Goal: Task Accomplishment & Management: Complete application form

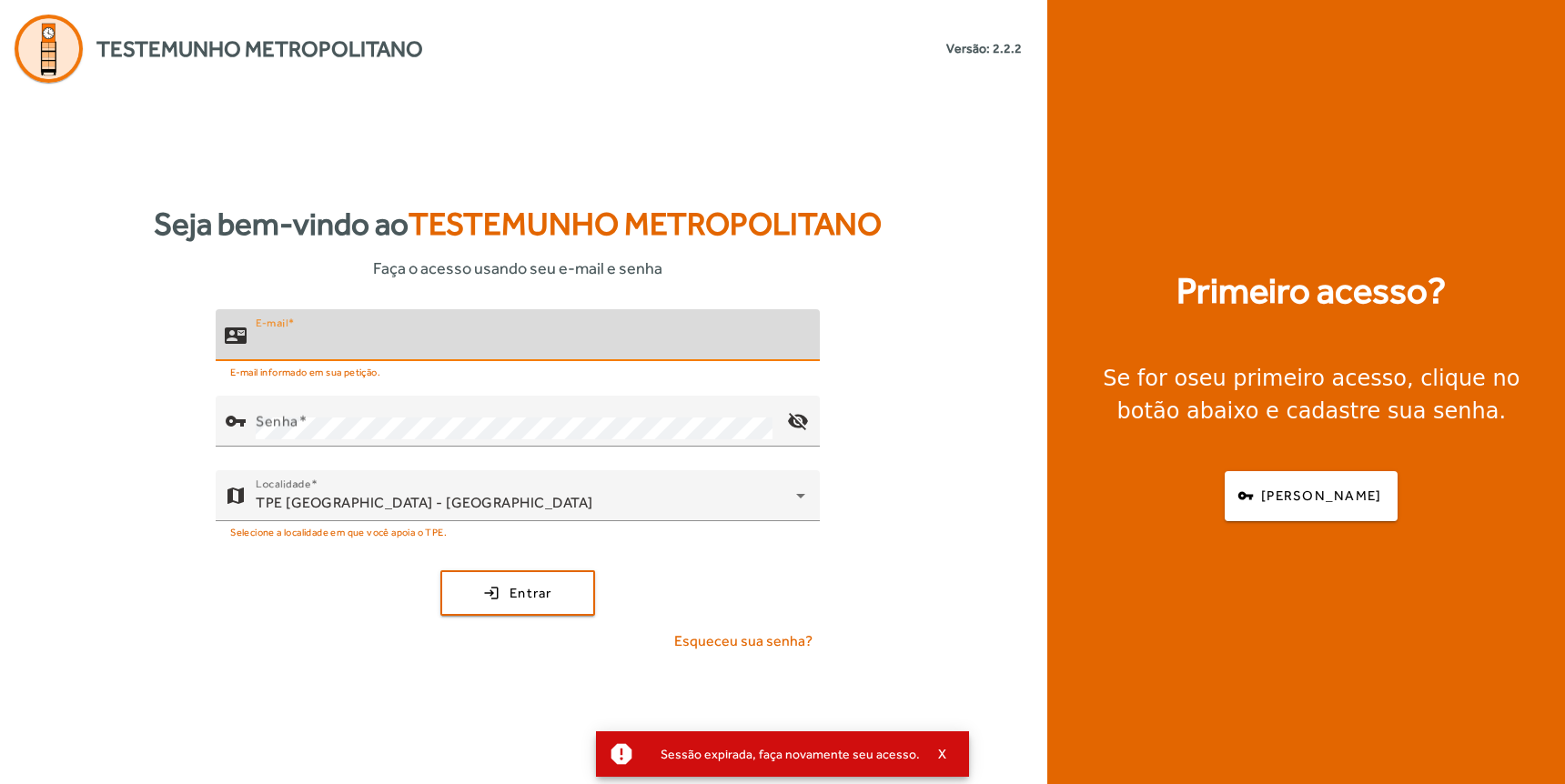
click at [349, 338] on input "E-mail" at bounding box center [531, 343] width 550 height 22
type input "**********"
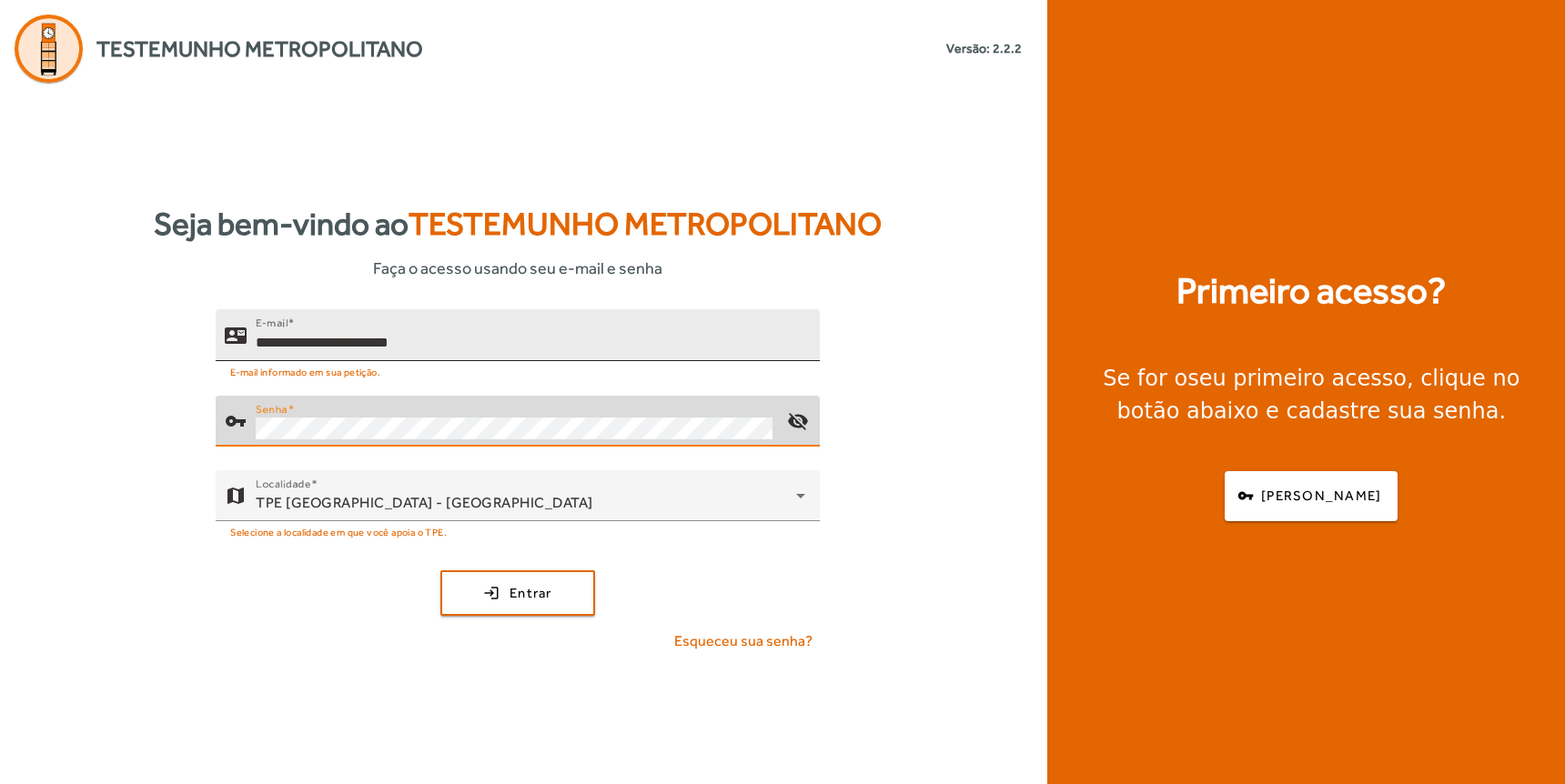
click at [441, 571] on button "login Entrar" at bounding box center [518, 594] width 155 height 46
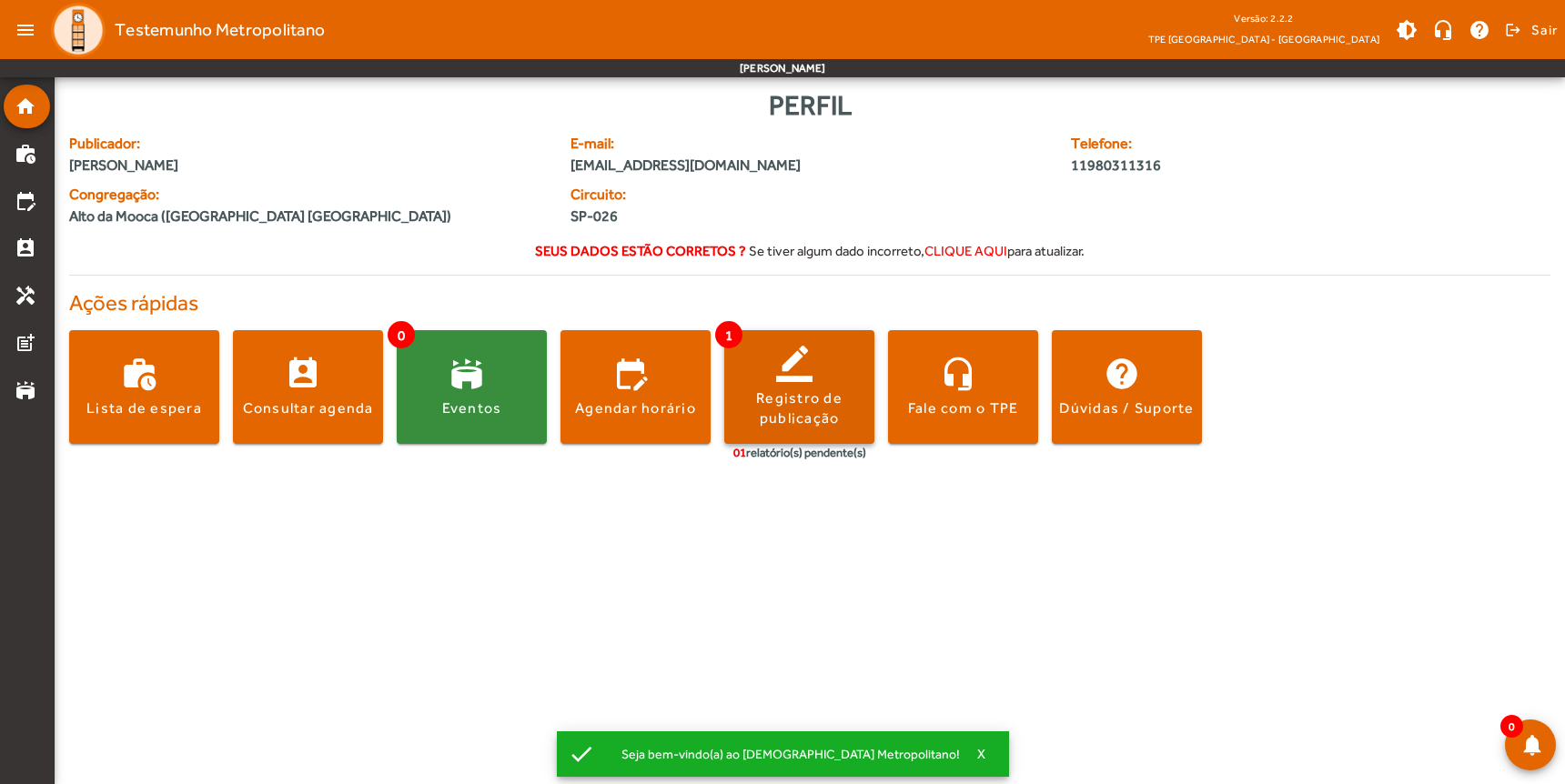
click at [775, 383] on span at bounding box center [799, 388] width 150 height 44
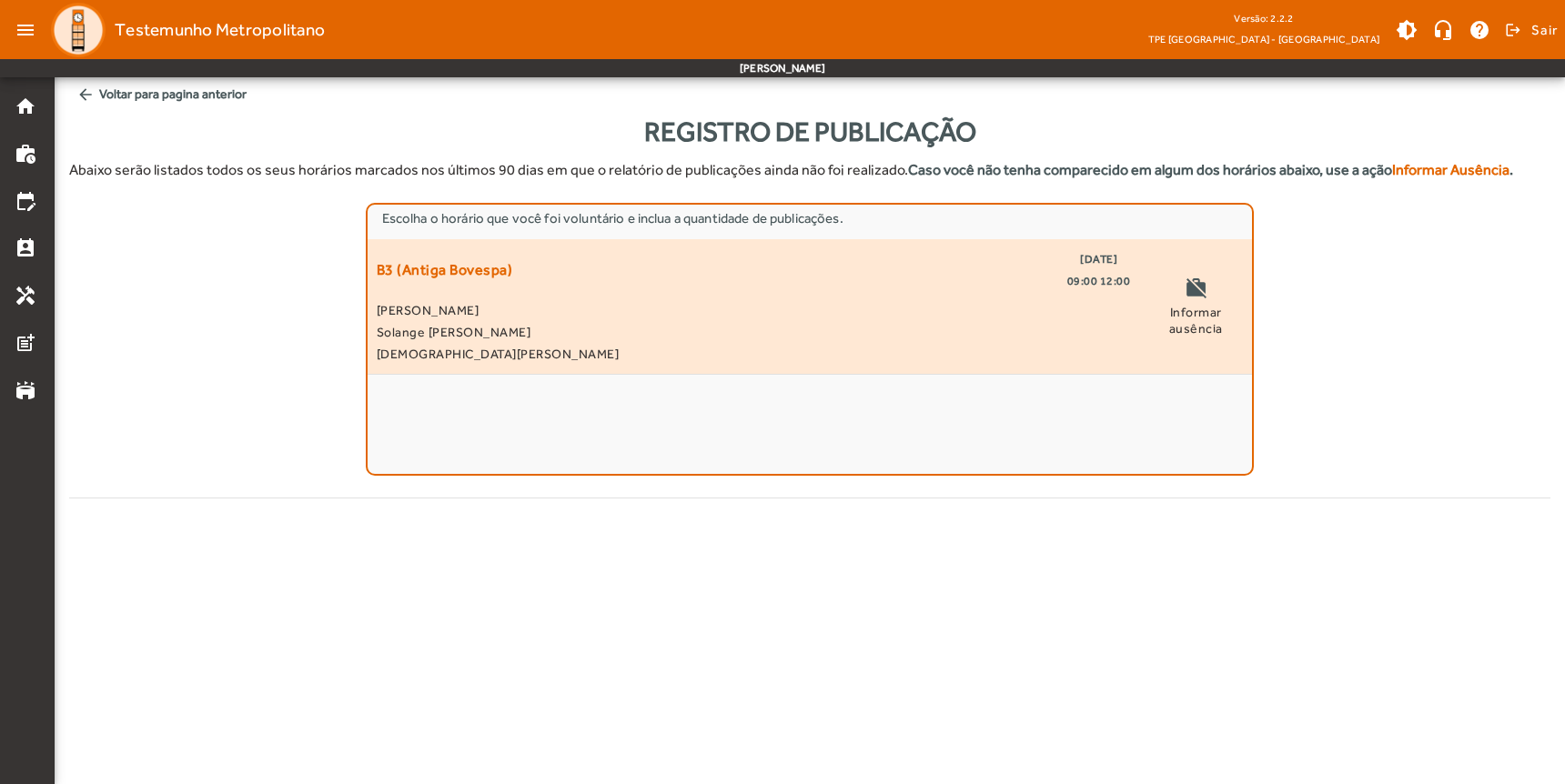
click at [517, 349] on span "[DEMOGRAPHIC_DATA][PERSON_NAME]" at bounding box center [754, 353] width 755 height 22
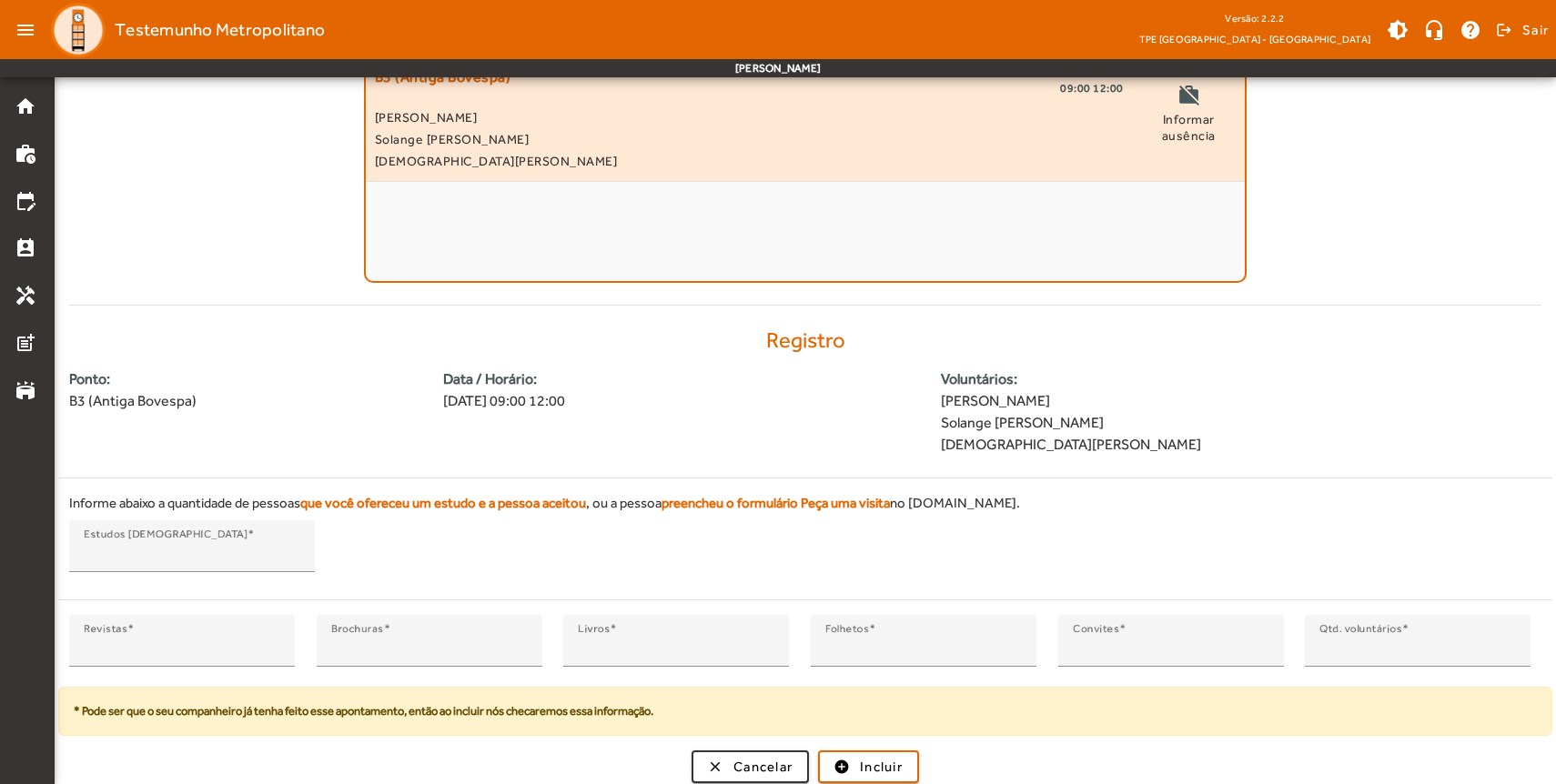
scroll to position [197, 0]
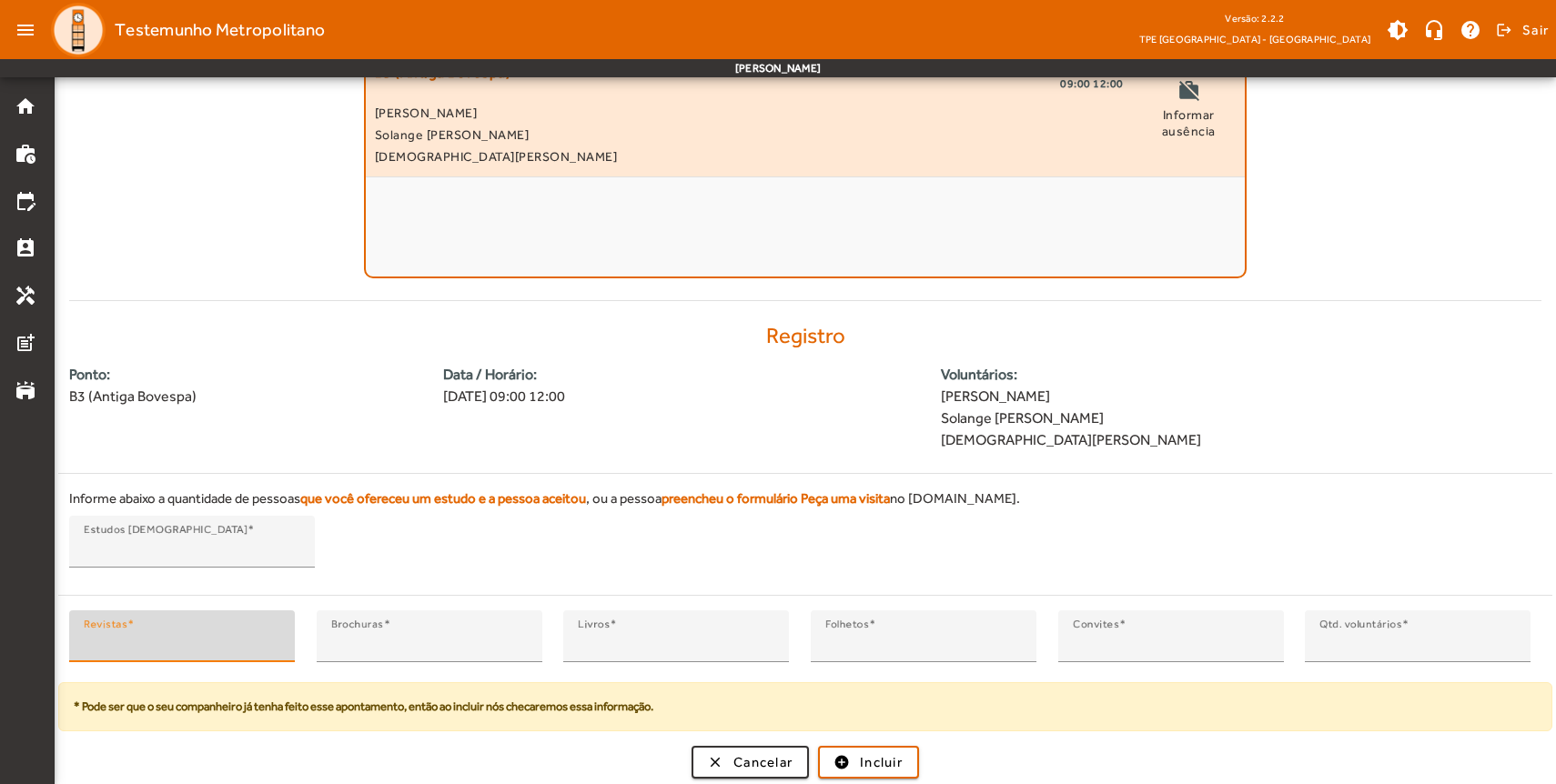
type input "*"
click at [273, 633] on input "*" at bounding box center [181, 643] width 196 height 22
click at [871, 766] on span "Incluir" at bounding box center [881, 763] width 43 height 21
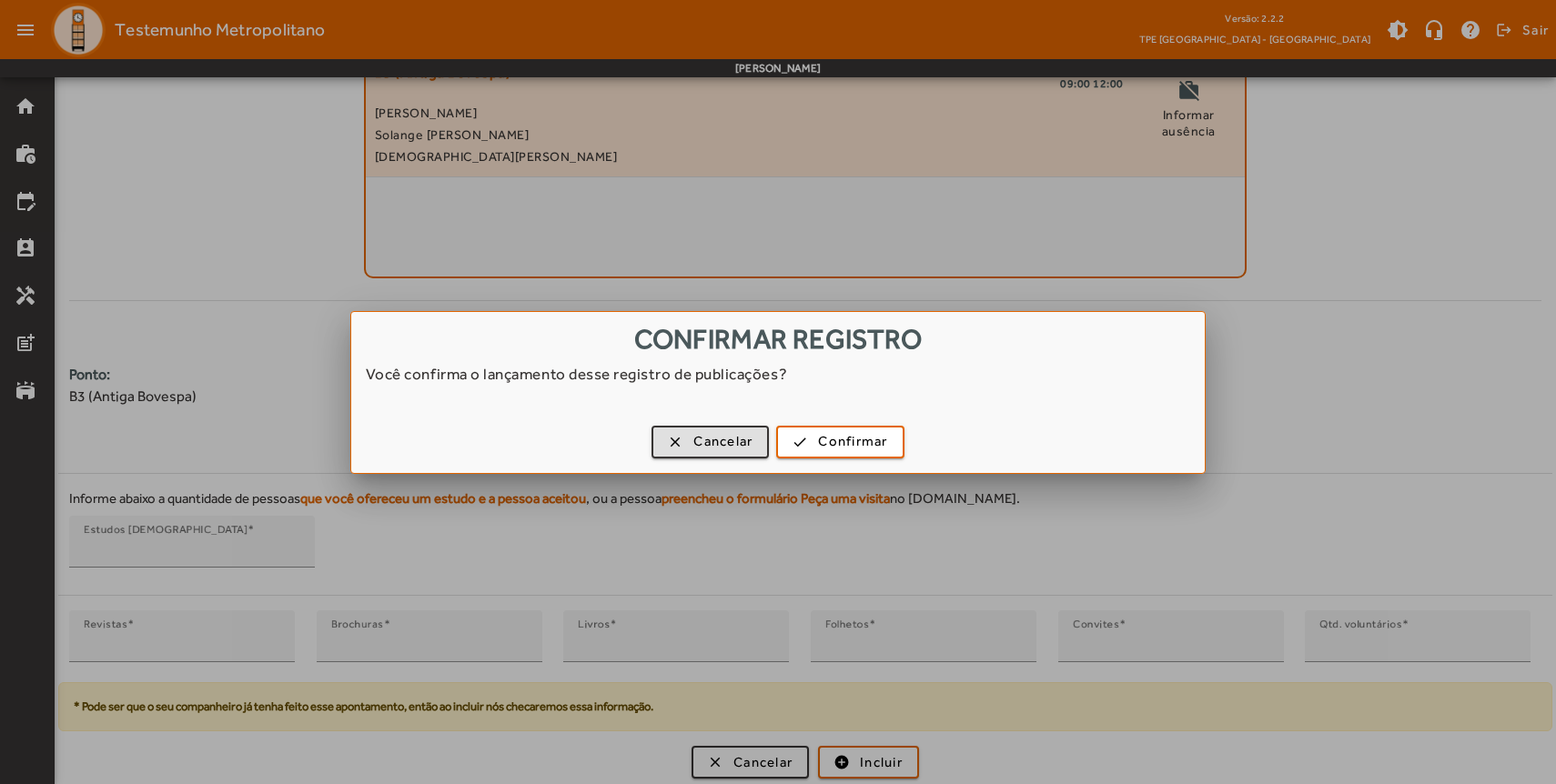
click at [849, 466] on div "clear Cancelar check Confirmar" at bounding box center [778, 445] width 854 height 56
click at [844, 438] on span "Confirmar" at bounding box center [852, 441] width 69 height 21
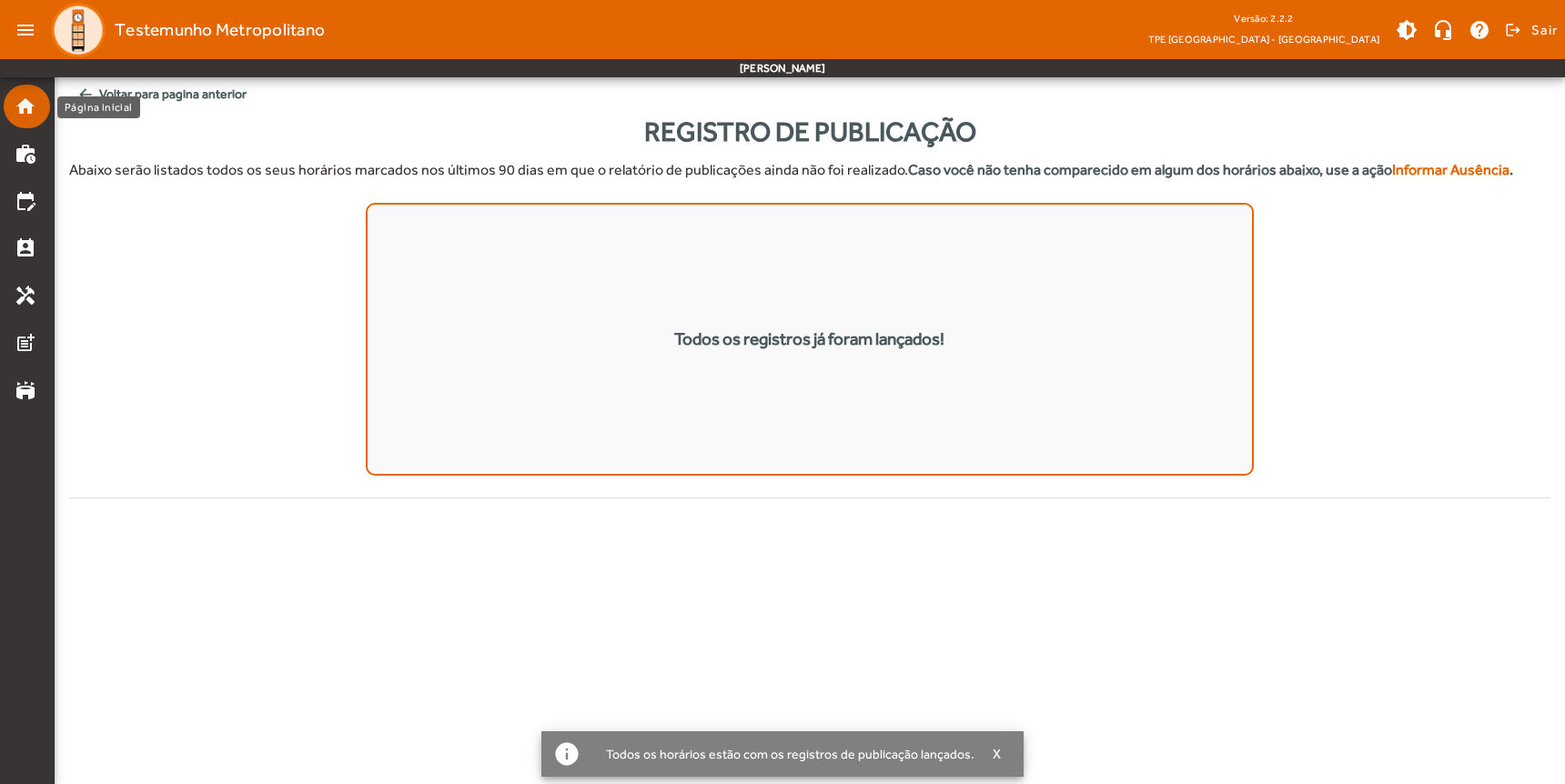
click at [17, 104] on mat-icon "home" at bounding box center [25, 106] width 22 height 22
